Goal: Task Accomplishment & Management: Complete application form

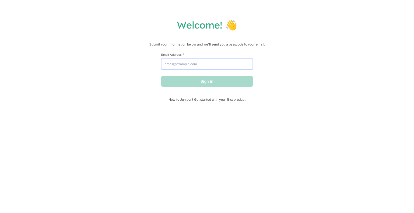
click at [208, 66] on input "Email Address *" at bounding box center [207, 64] width 92 height 11
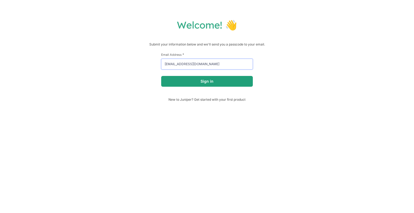
type input "[EMAIL_ADDRESS][DOMAIN_NAME]"
click at [206, 84] on button "Sign in" at bounding box center [207, 81] width 92 height 11
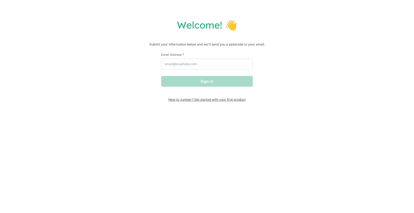
click at [212, 101] on span "New to Juniper? Get started with your first product" at bounding box center [207, 100] width 92 height 4
click at [176, 67] on input "Email Address *" at bounding box center [207, 64] width 92 height 11
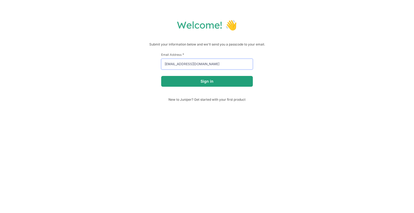
type input "chantrifamily@att.net"
click at [201, 84] on button "Sign in" at bounding box center [207, 81] width 92 height 11
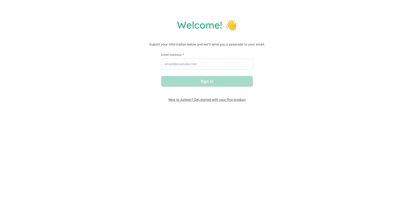
click at [187, 99] on span "New to Juniper? Get started with your first product" at bounding box center [207, 100] width 92 height 4
click at [204, 66] on input "Email Address *" at bounding box center [207, 64] width 92 height 11
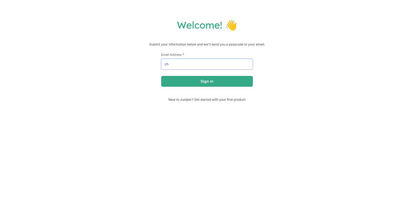
type input "c"
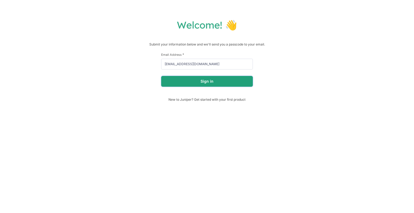
click at [203, 77] on button "Sign in" at bounding box center [207, 81] width 92 height 11
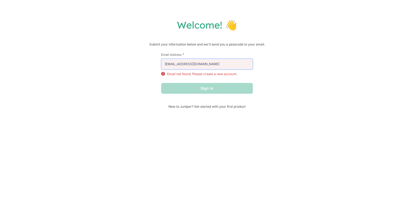
drag, startPoint x: 211, startPoint y: 64, endPoint x: 118, endPoint y: 62, distance: 93.6
click at [118, 62] on div "Welcome! 👋 Submit your information below and we'll send you a passcode to your …" at bounding box center [206, 64] width 403 height 90
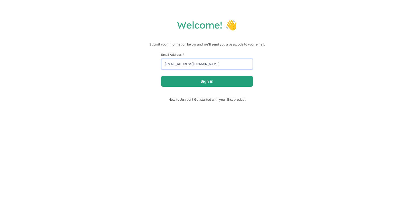
type input "[EMAIL_ADDRESS][DOMAIN_NAME]"
click at [202, 80] on button "Sign in" at bounding box center [207, 81] width 92 height 11
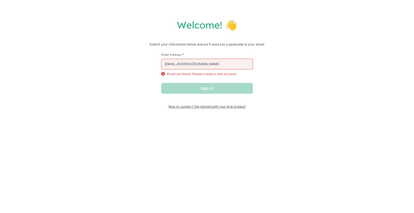
click at [217, 109] on span "New to Juniper? Get started with your first product" at bounding box center [207, 107] width 92 height 4
